Goal: Use online tool/utility: Utilize a website feature to perform a specific function

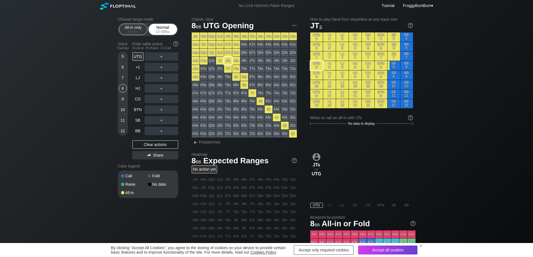
click at [168, 29] on div "Normal 12 – 100 bb" at bounding box center [163, 29] width 26 height 11
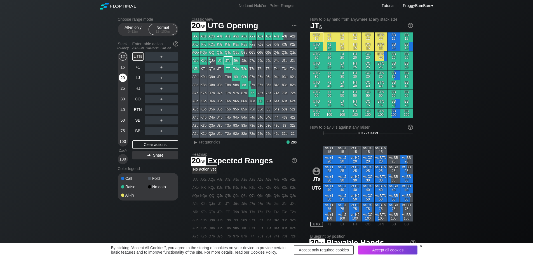
click at [124, 77] on div "20" at bounding box center [123, 78] width 8 height 8
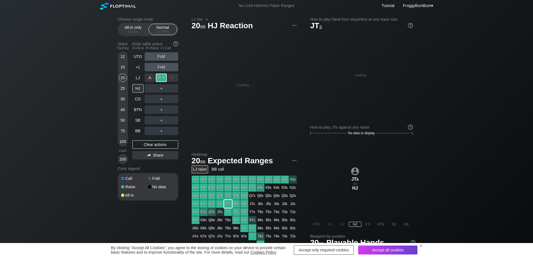
click at [162, 78] on div "R ✕" at bounding box center [161, 78] width 11 height 8
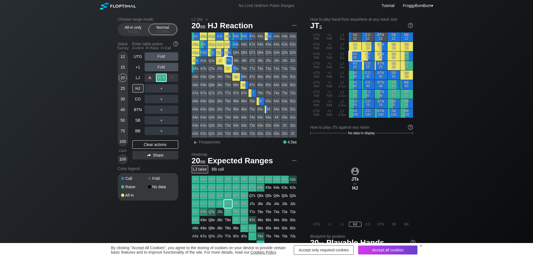
click at [165, 77] on div "R ✕" at bounding box center [161, 78] width 11 height 8
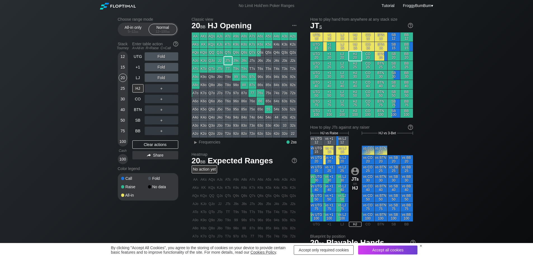
click at [57, 60] on div "Choose range mode All-in only 5 – 12 bb Normal 12 – 100 bb Stack Tourney Enter …" at bounding box center [266, 190] width 533 height 358
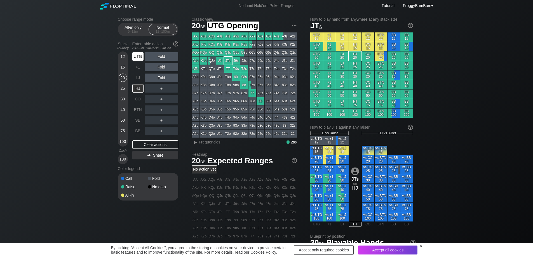
click at [139, 55] on div "UTG" at bounding box center [137, 56] width 11 height 8
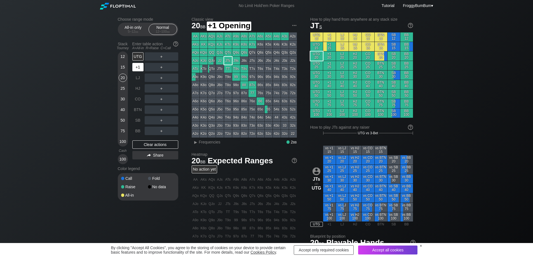
drag, startPoint x: 139, startPoint y: 66, endPoint x: 139, endPoint y: 71, distance: 4.2
click at [139, 68] on div "+1" at bounding box center [137, 67] width 11 height 8
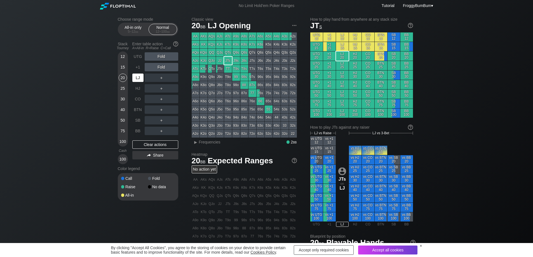
click at [139, 76] on div "LJ" at bounding box center [137, 78] width 11 height 8
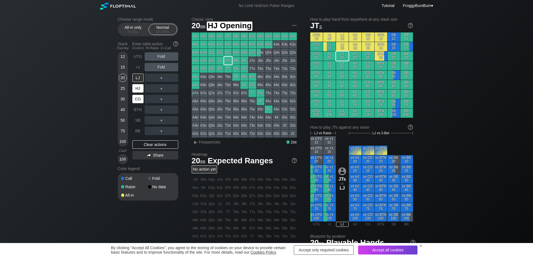
drag, startPoint x: 139, startPoint y: 88, endPoint x: 140, endPoint y: 95, distance: 7.0
click at [139, 89] on div "HJ" at bounding box center [137, 88] width 11 height 8
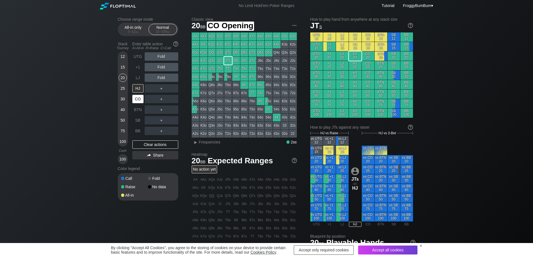
click at [139, 101] on div "CO" at bounding box center [137, 99] width 11 height 8
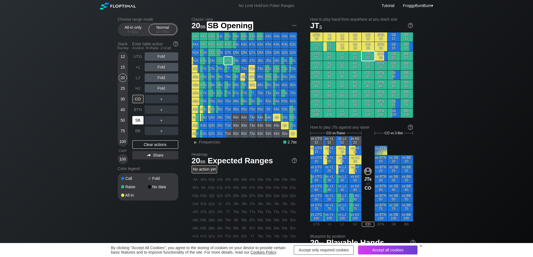
click at [138, 118] on div "SB" at bounding box center [137, 120] width 11 height 8
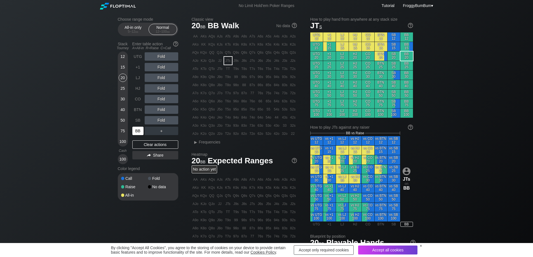
click at [139, 131] on div "BB" at bounding box center [137, 131] width 11 height 8
